Goal: Information Seeking & Learning: Find specific fact

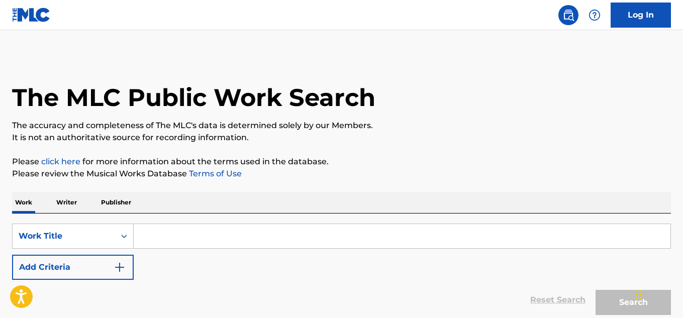
click at [225, 230] on input "Search Form" at bounding box center [402, 236] width 537 height 24
paste input "MINHA FELICIDADE"
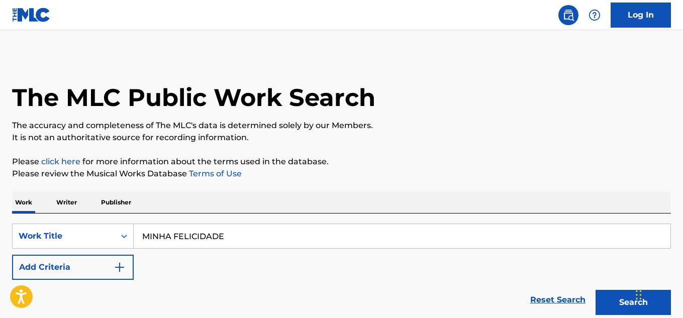
scroll to position [50, 0]
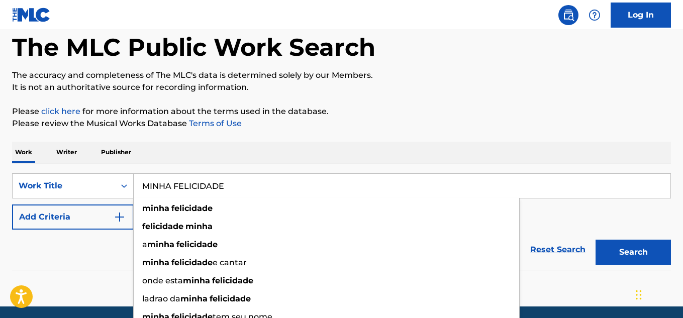
type input "MINHA FELICIDADE"
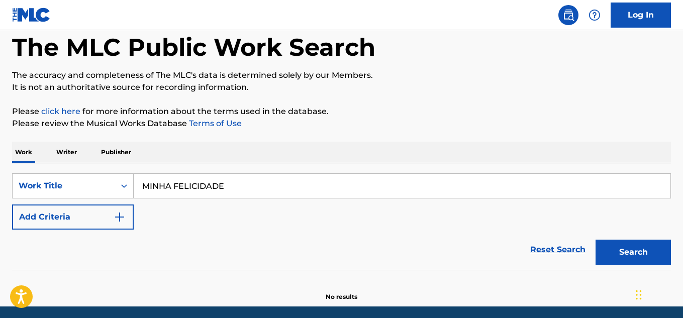
click at [91, 214] on button "Add Criteria" at bounding box center [73, 217] width 122 height 25
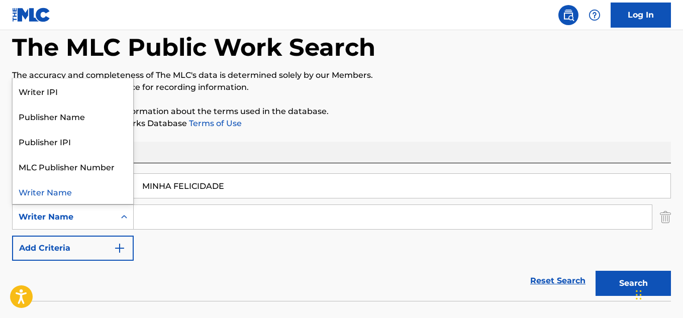
click at [90, 217] on div "Writer Name" at bounding box center [64, 217] width 90 height 12
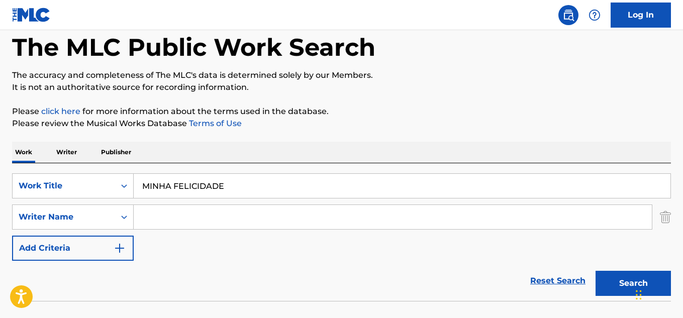
click at [90, 217] on div "Writer Name" at bounding box center [64, 217] width 90 height 12
click at [205, 220] on input "Search Form" at bounding box center [393, 217] width 518 height 24
paste input "OLIVEIRA"
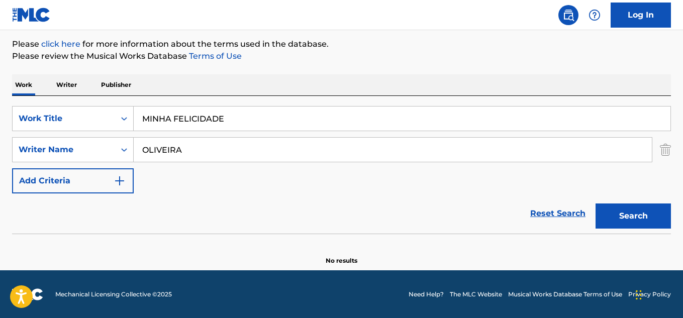
scroll to position [118, 0]
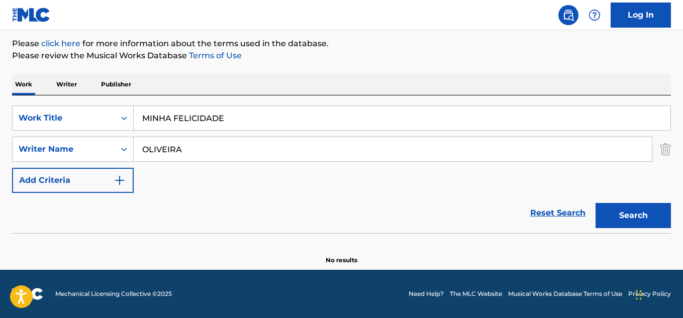
type input "OLIVEIRA"
click at [627, 211] on button "Search" at bounding box center [632, 215] width 75 height 25
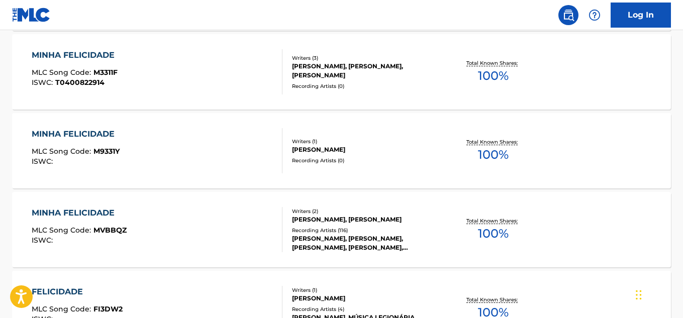
scroll to position [420, 0]
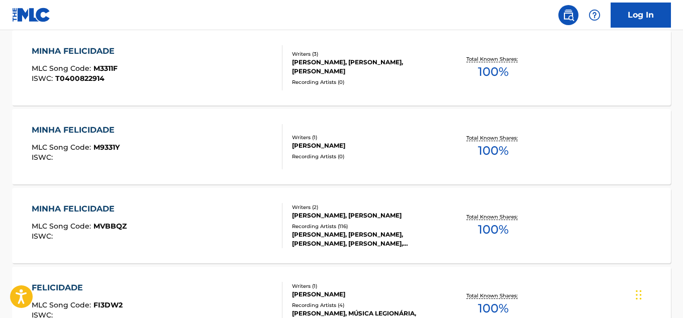
click at [363, 204] on div "Writers ( 2 )" at bounding box center [365, 208] width 147 height 8
